Goal: Communication & Community: Connect with others

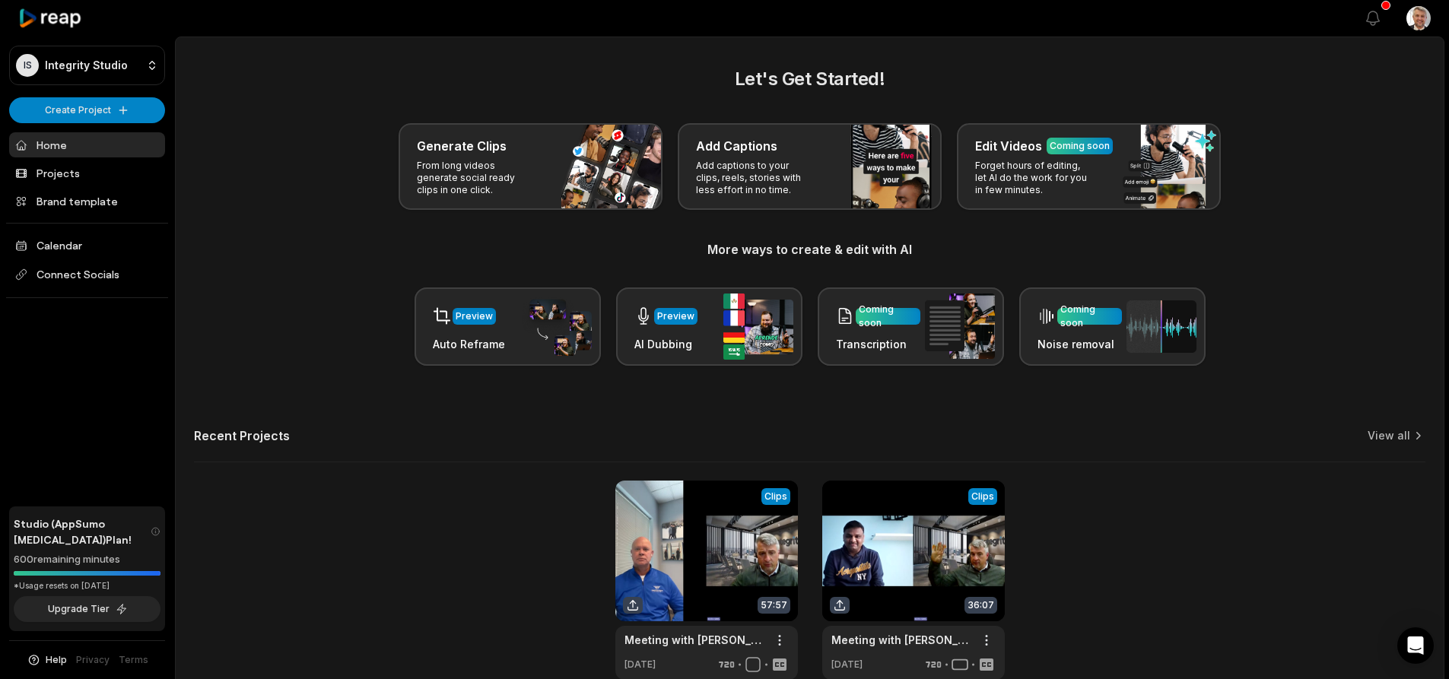
click at [73, 145] on link "Home" at bounding box center [87, 144] width 156 height 25
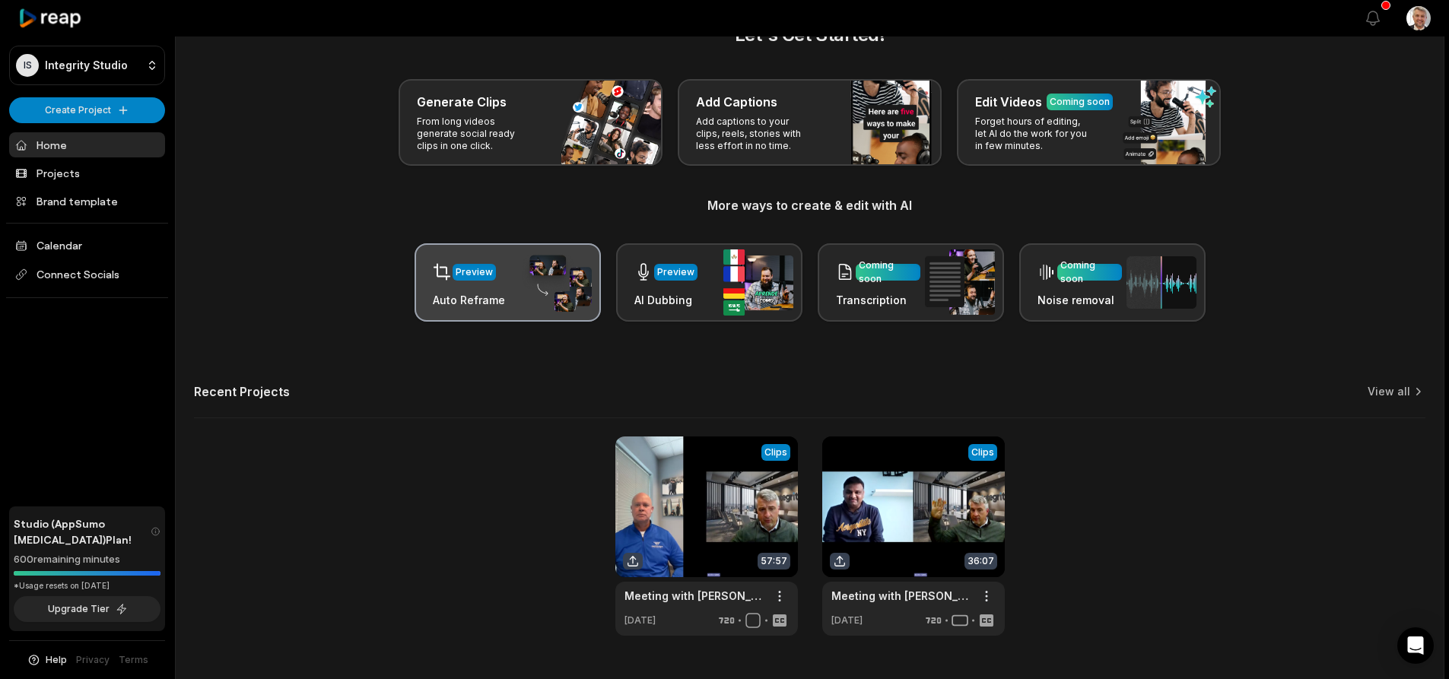
scroll to position [80, 0]
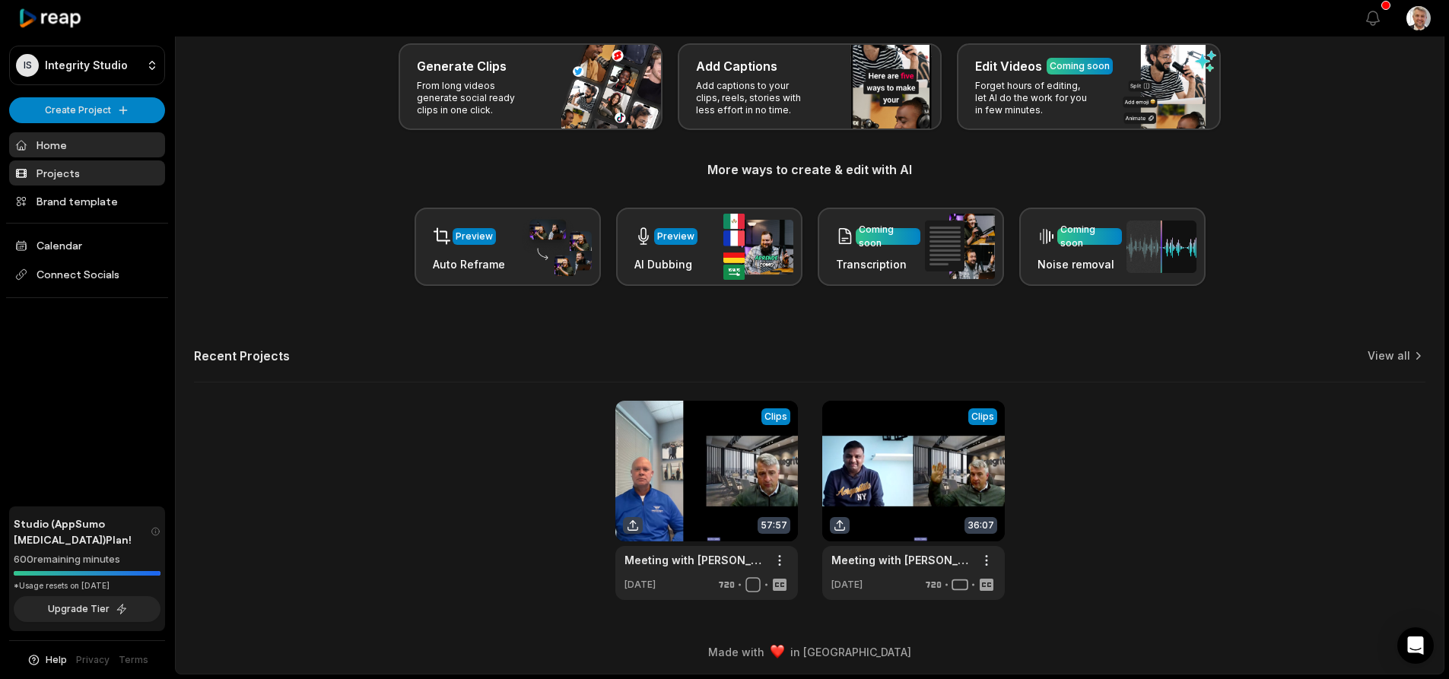
click at [65, 176] on link "Projects" at bounding box center [87, 173] width 156 height 25
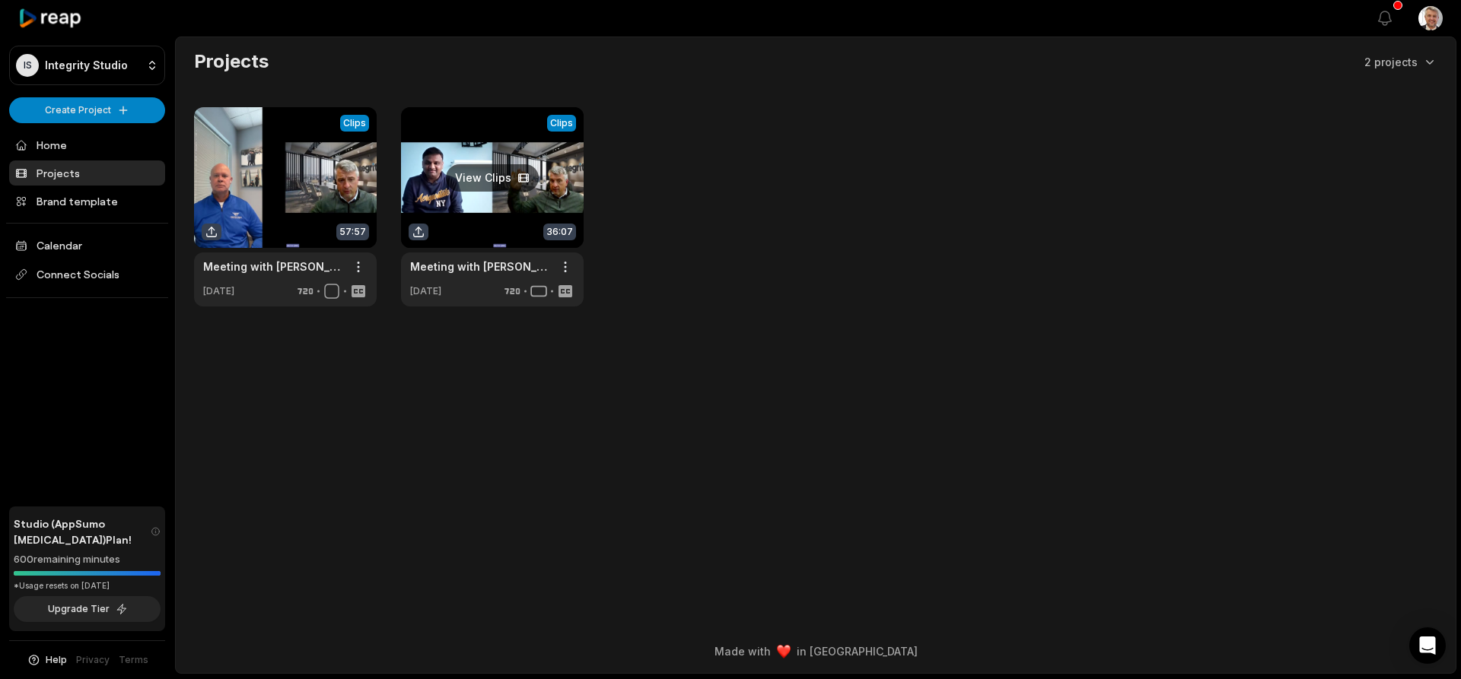
click at [505, 209] on link at bounding box center [492, 206] width 183 height 199
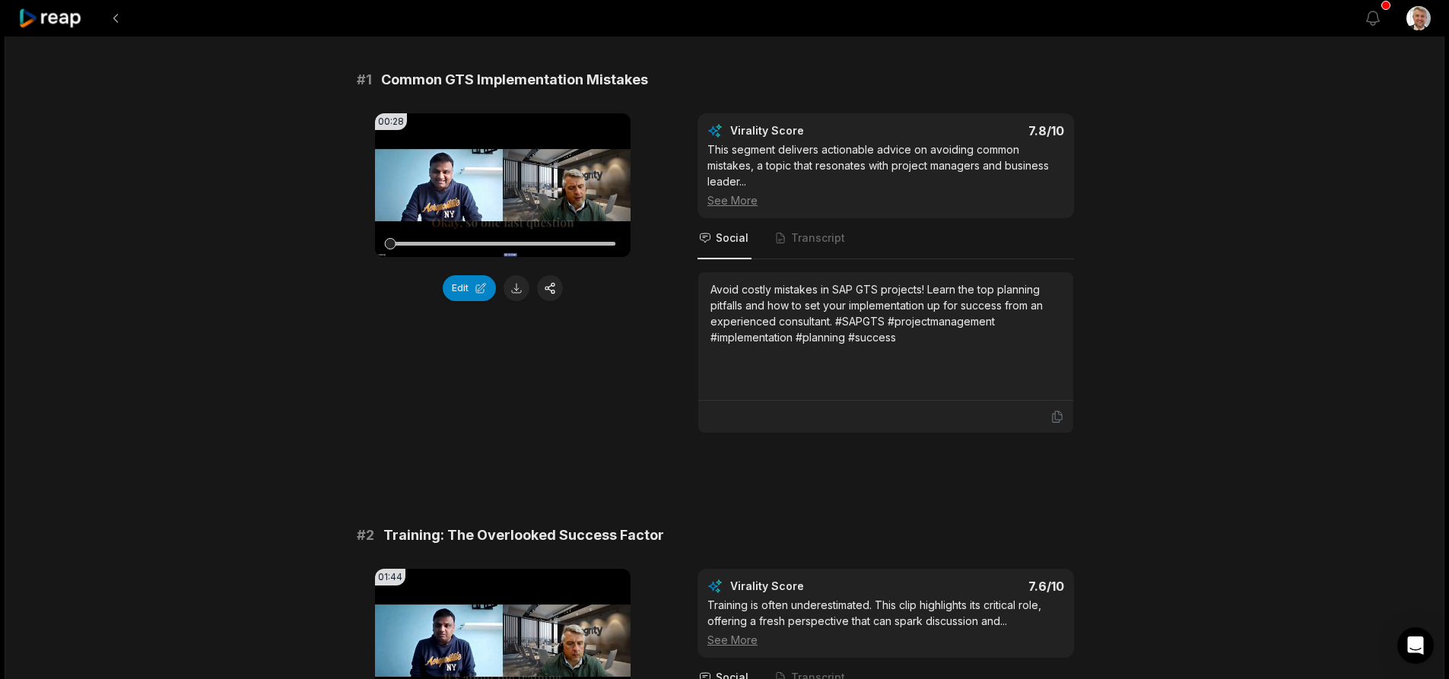
scroll to position [609, 0]
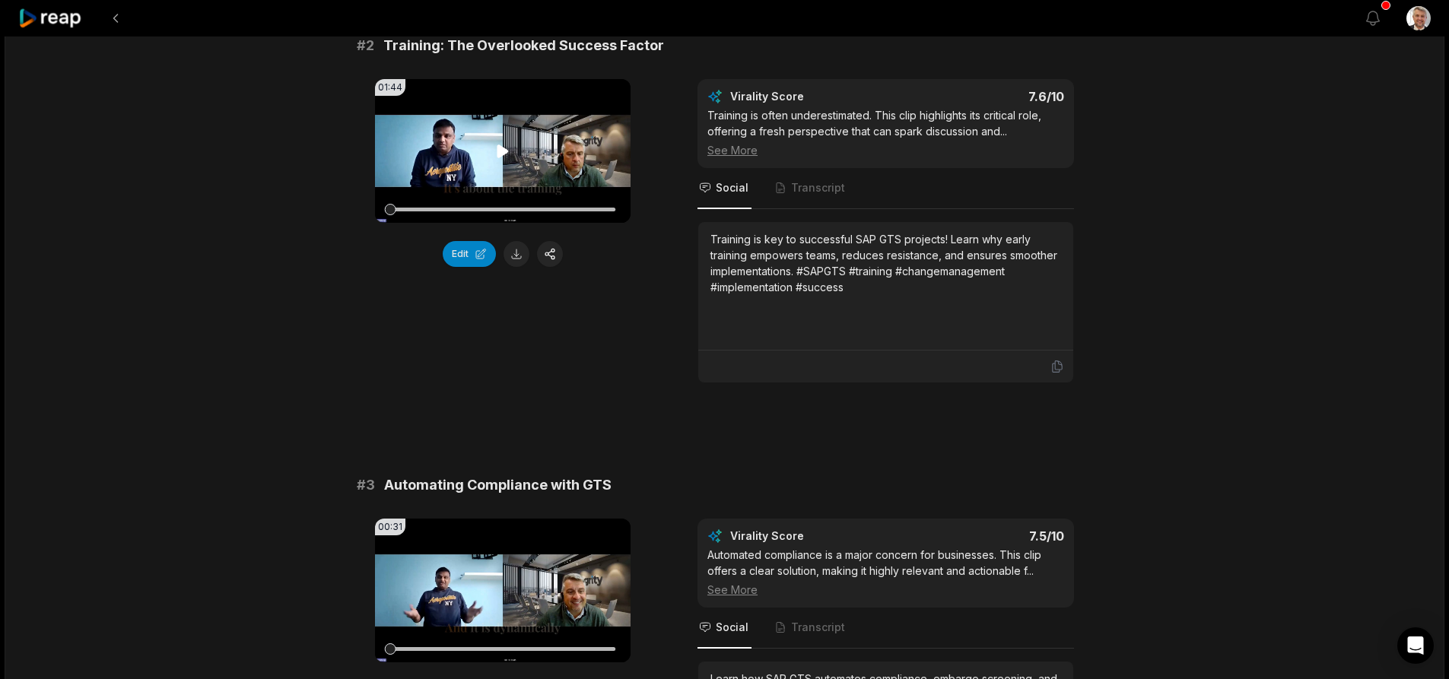
click at [508, 146] on icon at bounding box center [503, 151] width 18 height 18
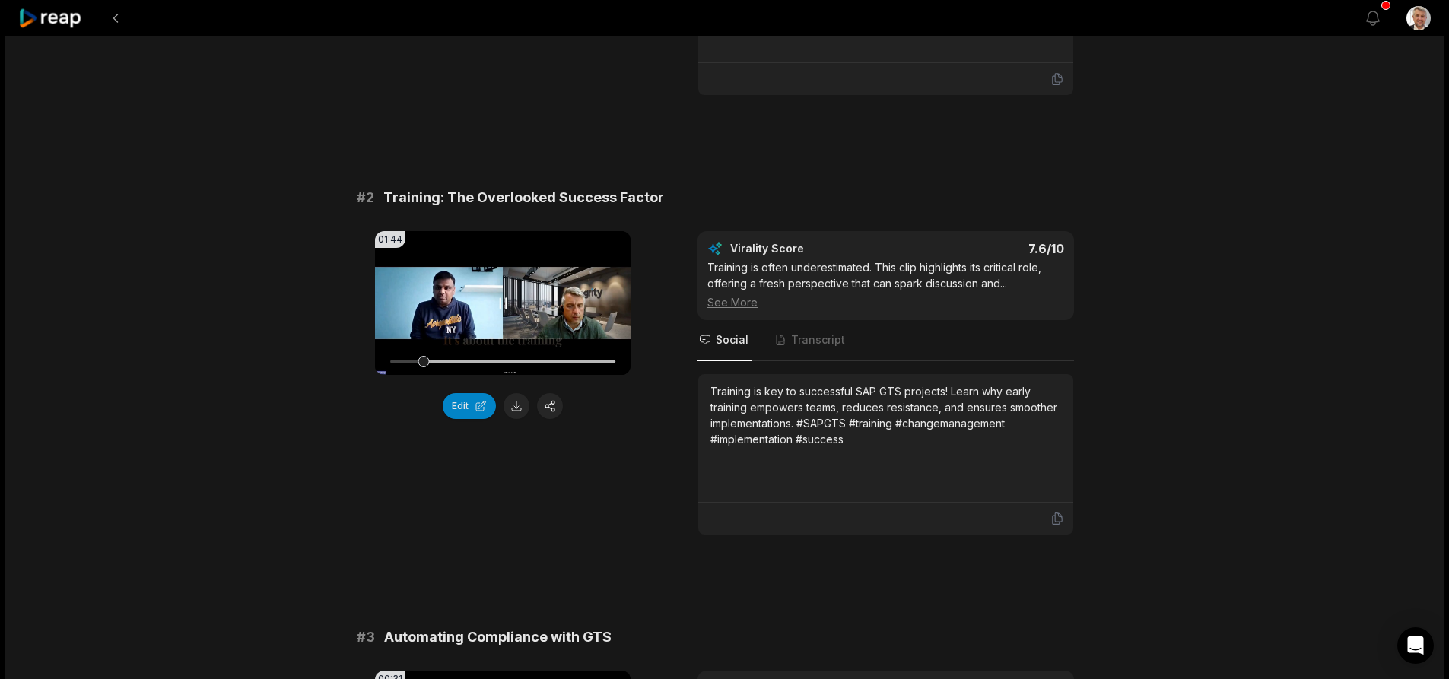
click at [622, 340] on video "Your browser does not support mp4 format." at bounding box center [503, 303] width 256 height 144
click at [504, 307] on icon at bounding box center [503, 303] width 18 height 18
click at [483, 362] on div at bounding box center [502, 362] width 225 height 4
click at [498, 312] on icon at bounding box center [503, 303] width 18 height 18
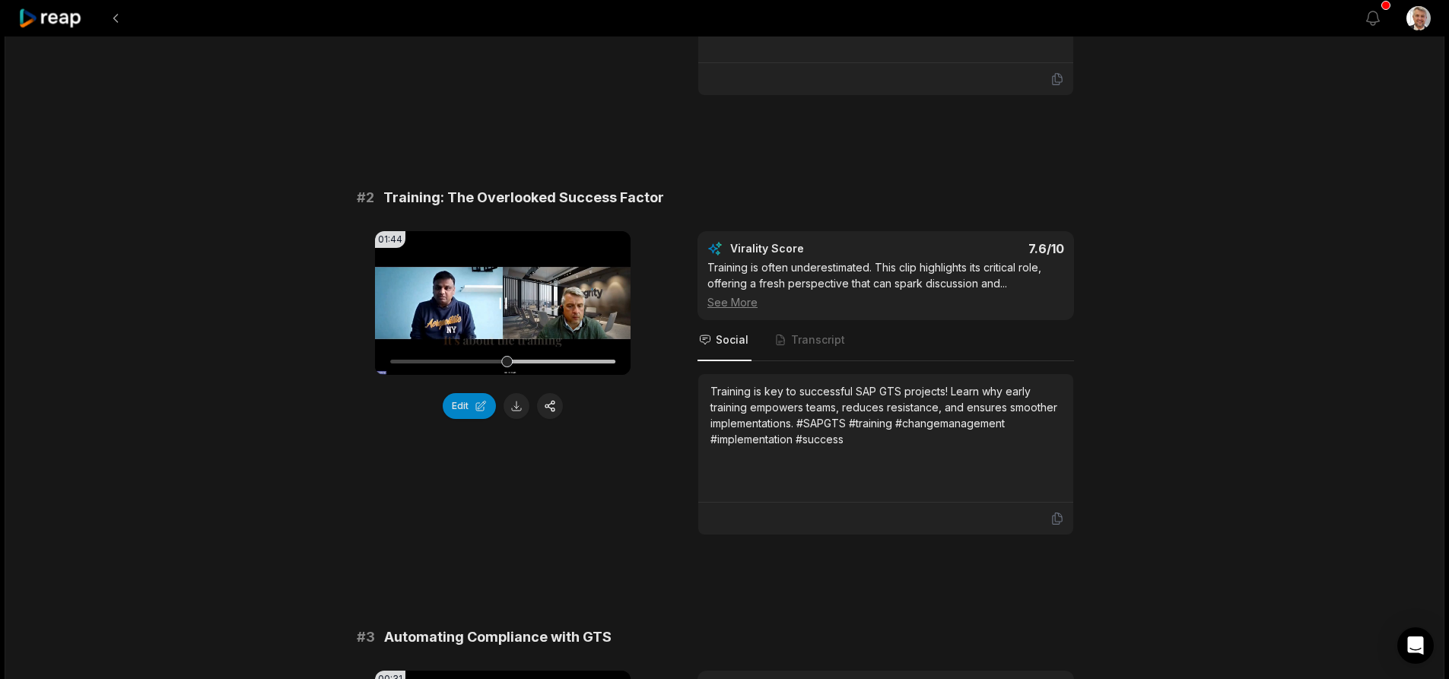
click at [498, 312] on icon at bounding box center [503, 303] width 18 height 18
click at [474, 310] on video "Your browser does not support mp4 format." at bounding box center [503, 303] width 256 height 144
click at [507, 374] on div at bounding box center [502, 361] width 225 height 27
click at [478, 405] on button "Edit" at bounding box center [469, 406] width 53 height 26
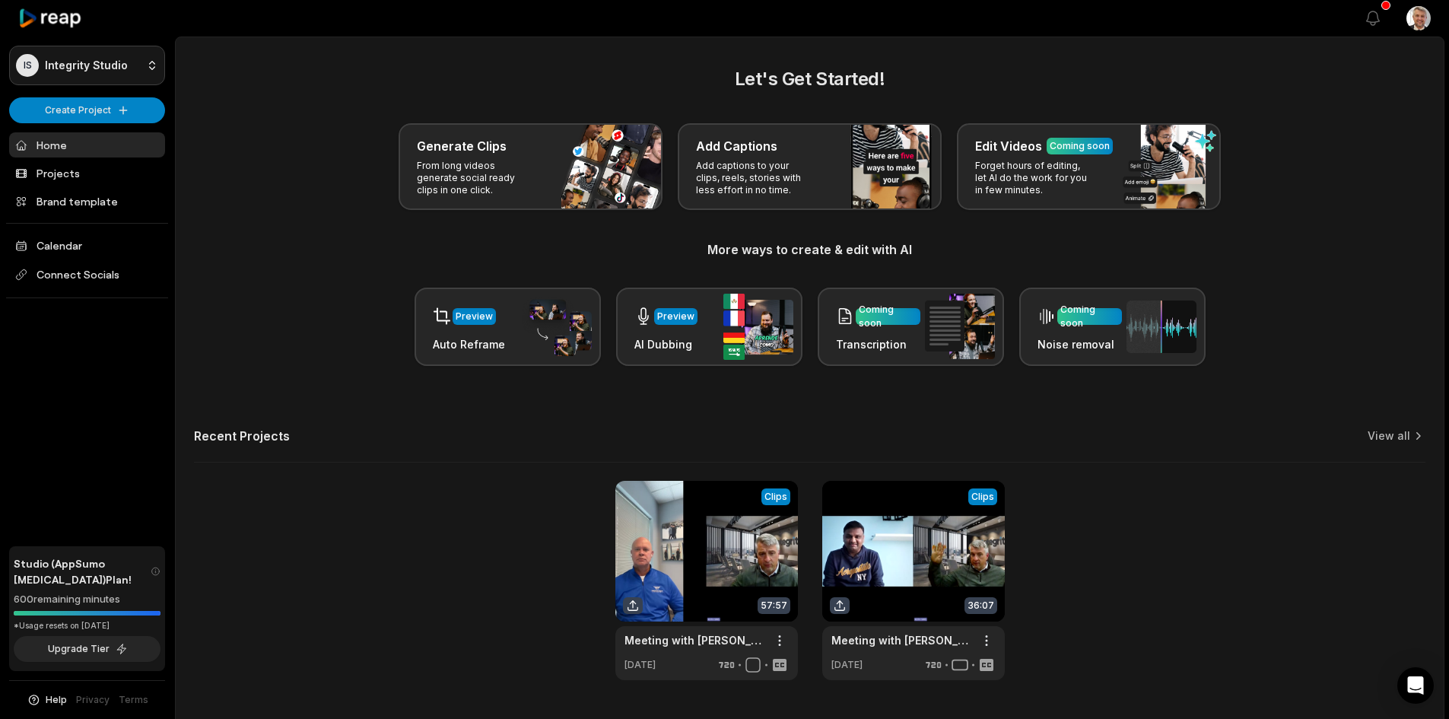
click at [150, 62] on html "IS Integrity Studio Create Project Home Projects Brand template Calendar Connec…" at bounding box center [724, 359] width 1449 height 719
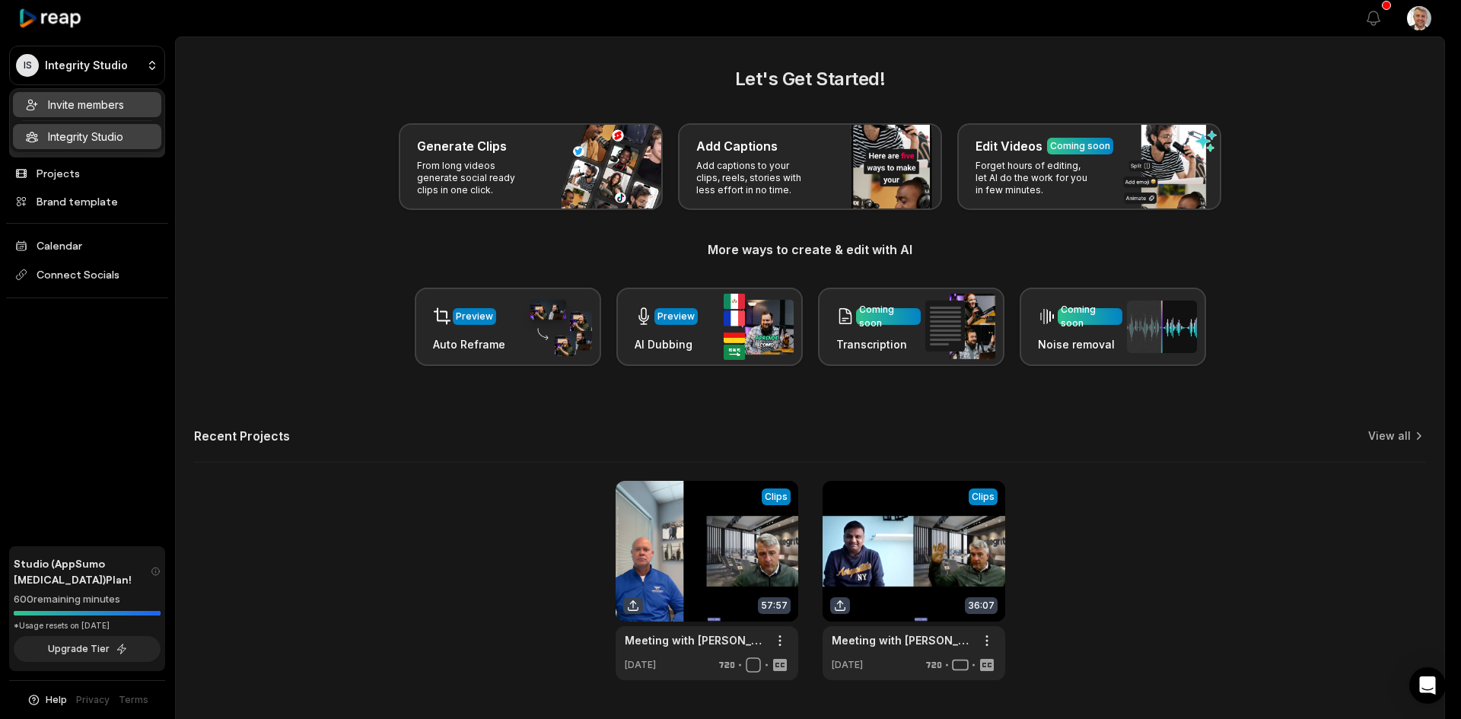
click at [114, 94] on div "Invite members" at bounding box center [87, 104] width 148 height 25
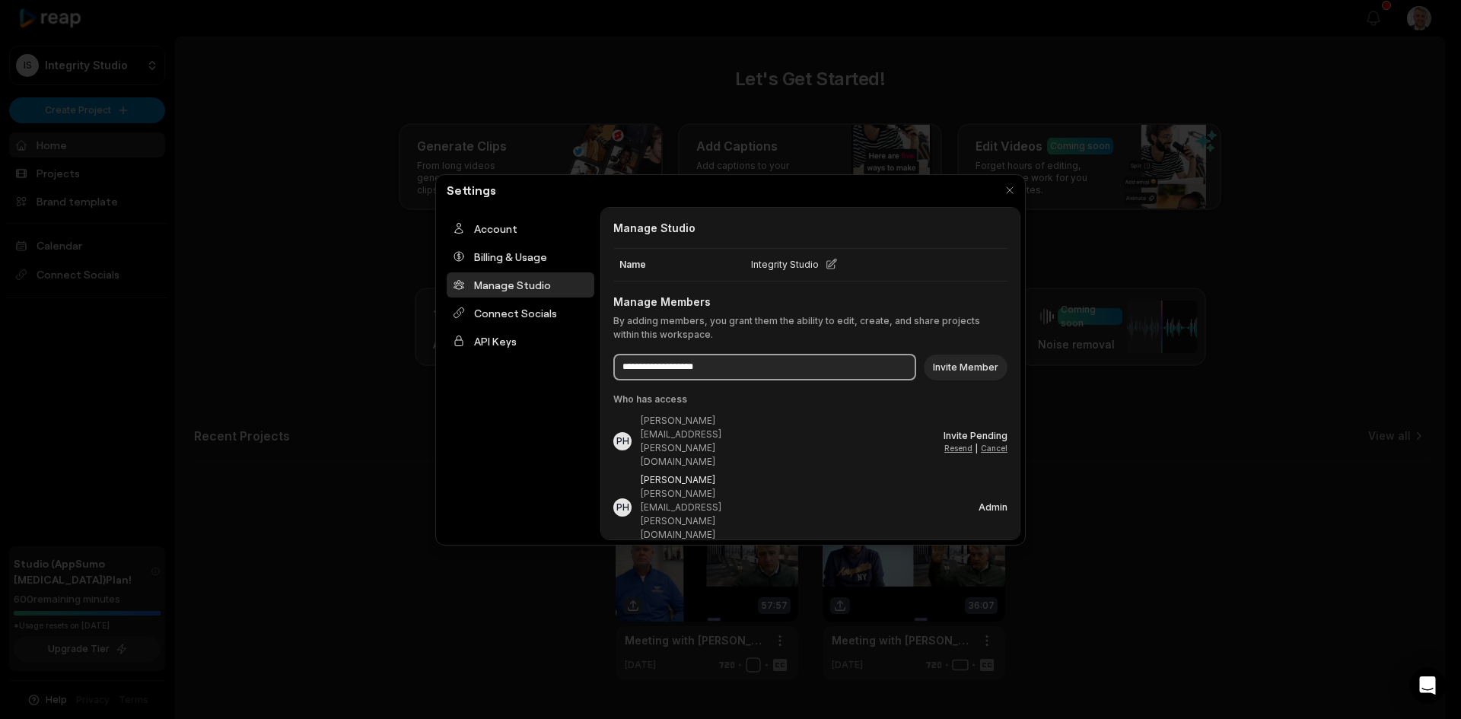
click at [697, 374] on input at bounding box center [764, 367] width 303 height 27
type input "*"
paste input "**********"
click at [994, 368] on button "Invite Member" at bounding box center [966, 367] width 84 height 26
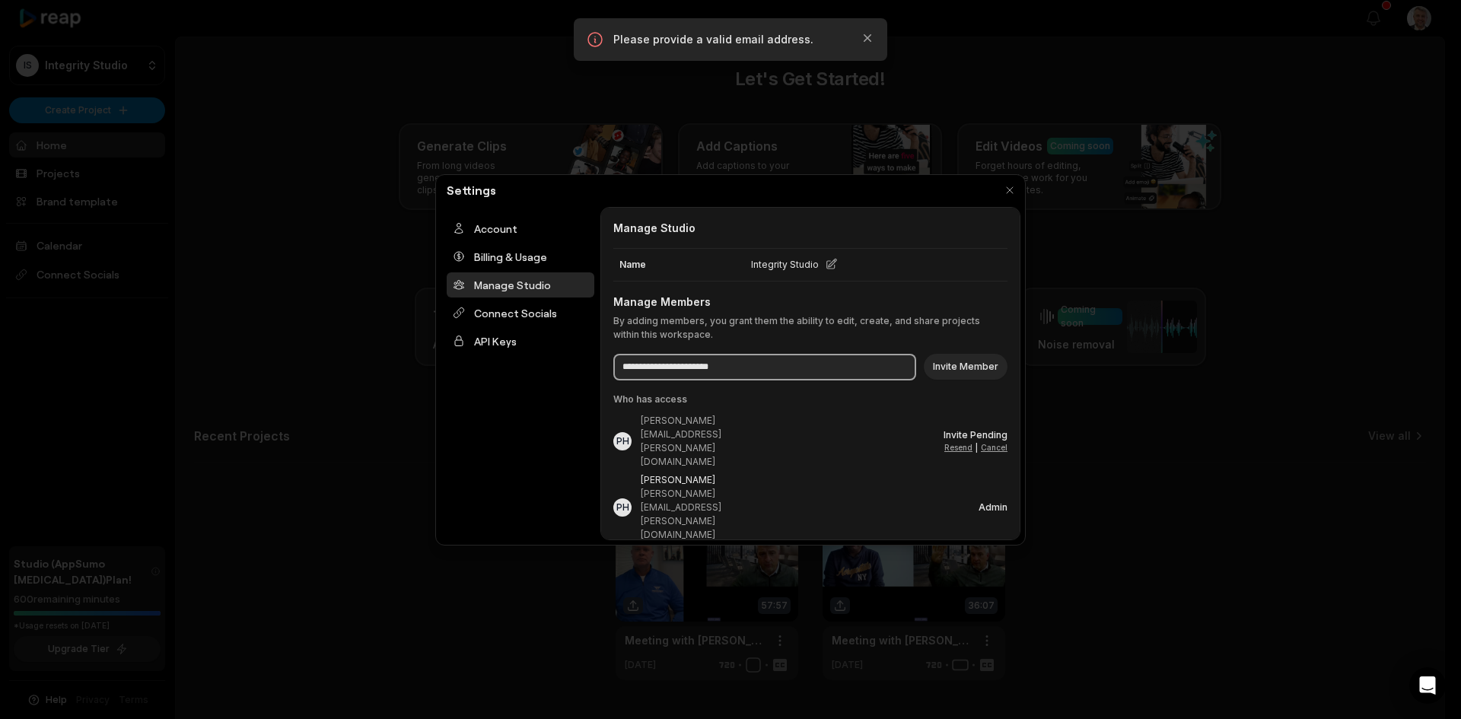
click at [771, 364] on input "**********" at bounding box center [764, 367] width 303 height 27
type input "**********"
click at [975, 370] on button "Invite Member" at bounding box center [966, 367] width 84 height 26
click at [1006, 190] on button "button" at bounding box center [1009, 190] width 21 height 21
